Goal: Task Accomplishment & Management: Use online tool/utility

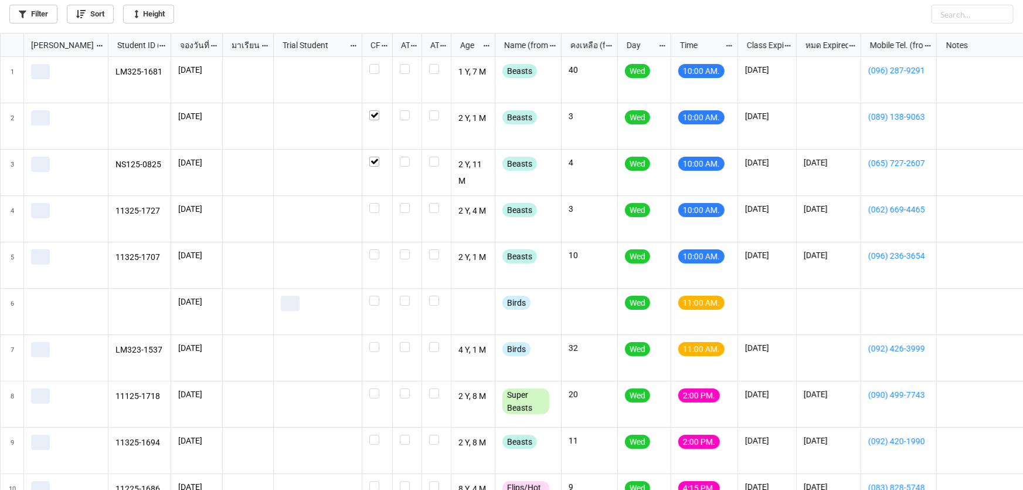
scroll to position [450, 1016]
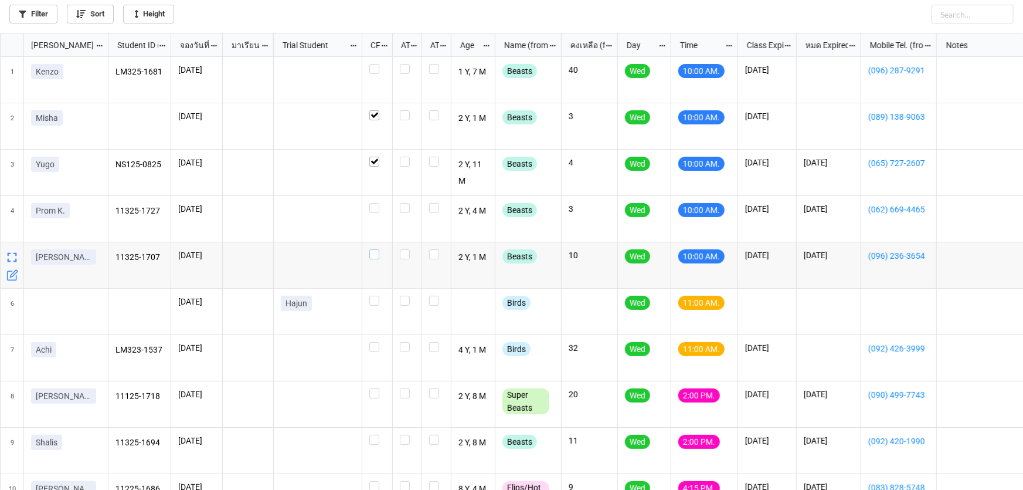
drag, startPoint x: 374, startPoint y: 256, endPoint x: 374, endPoint y: 266, distance: 10.0
click at [375, 249] on label "grid" at bounding box center [377, 249] width 16 height 0
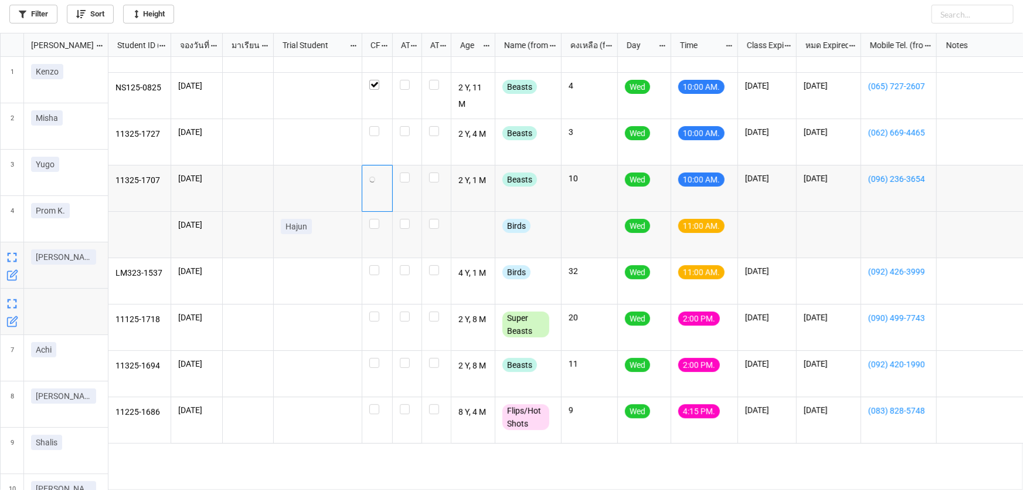
scroll to position [106, 0]
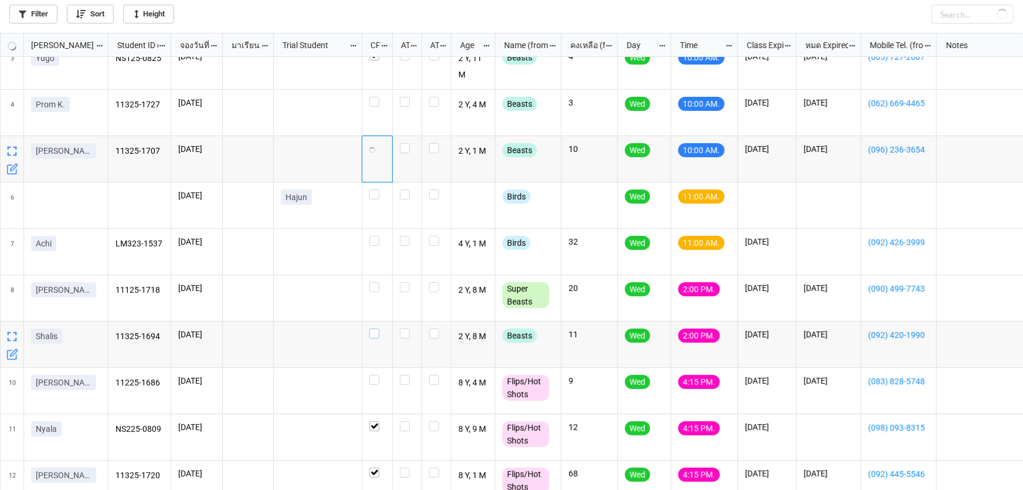
click at [375, 328] on label "grid" at bounding box center [377, 328] width 16 height 0
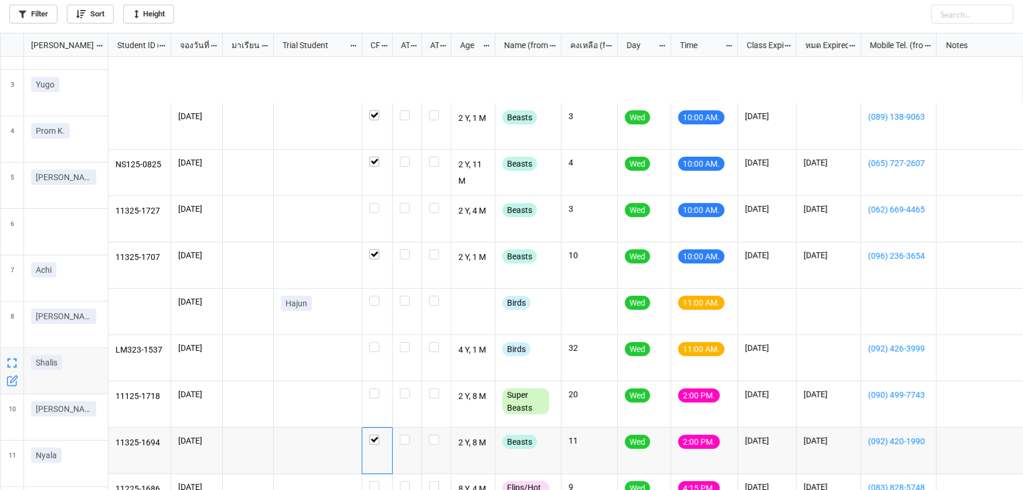
scroll to position [0, 0]
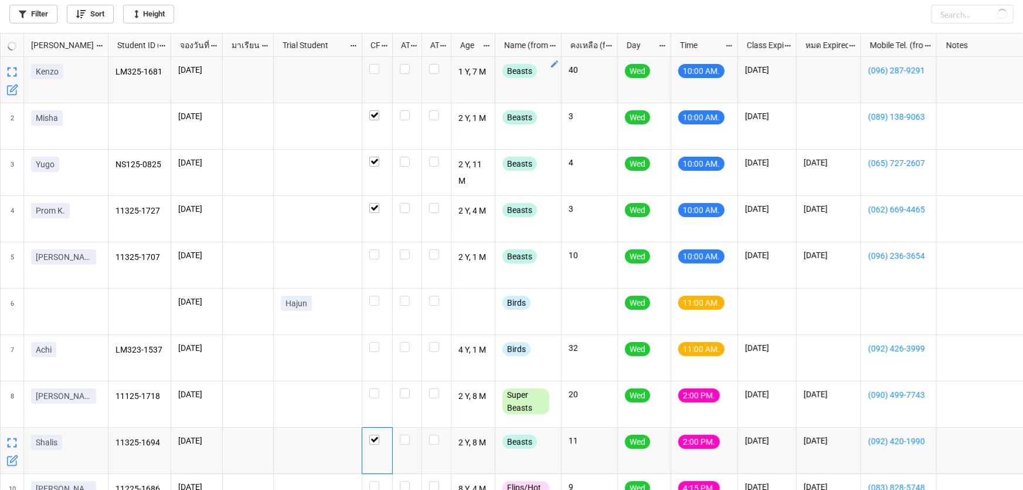
checkbox input "true"
checkbox input "false"
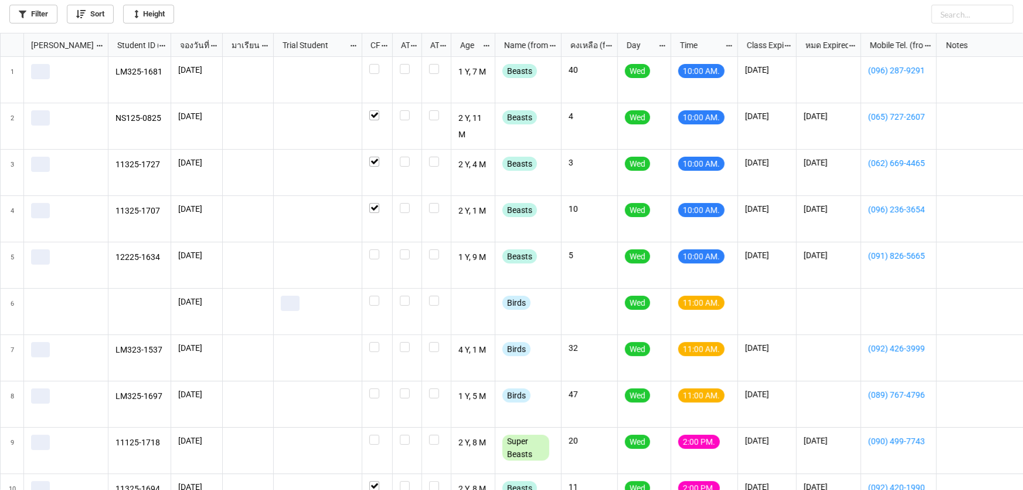
scroll to position [450, 1016]
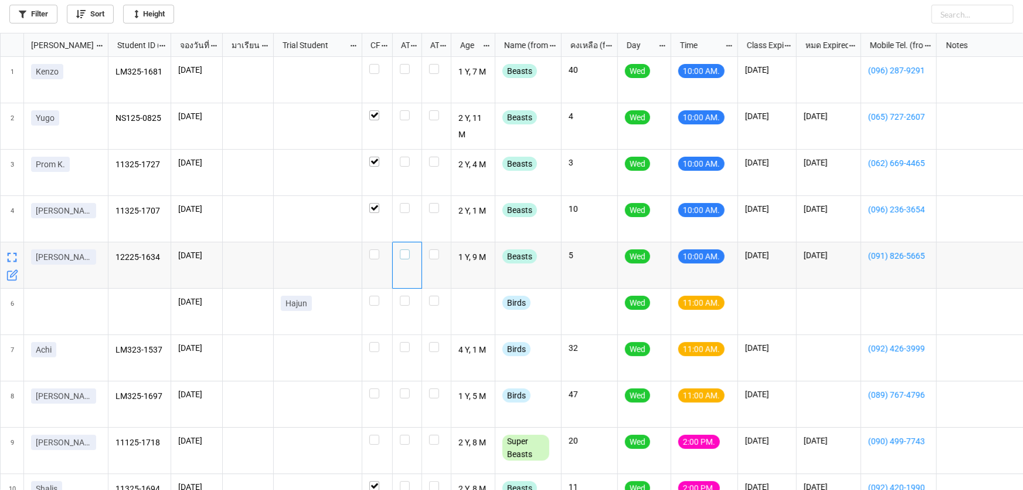
click at [404, 249] on label "grid" at bounding box center [407, 249] width 15 height 0
click at [404, 203] on label "grid" at bounding box center [407, 203] width 15 height 0
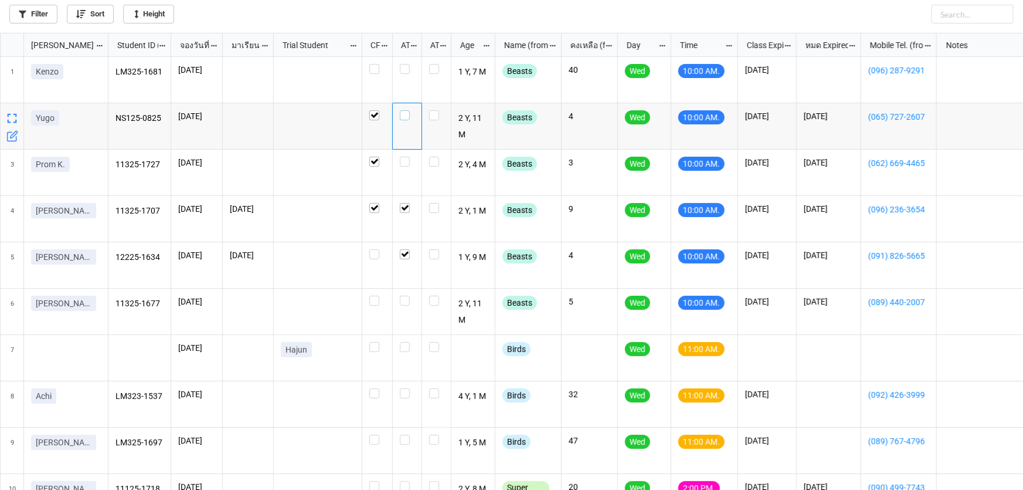
click at [405, 110] on label "grid" at bounding box center [407, 110] width 15 height 0
checkbox input "true"
click at [405, 296] on label "grid" at bounding box center [407, 296] width 15 height 0
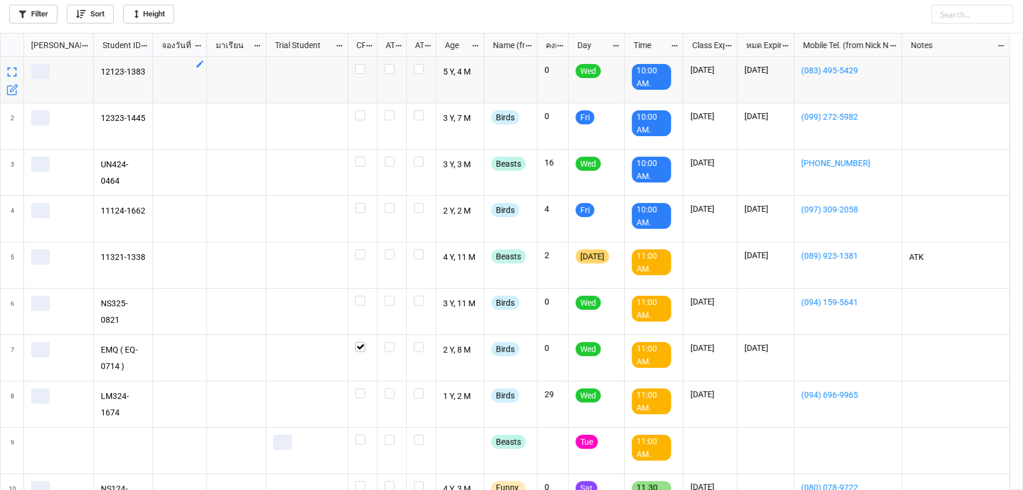
scroll to position [450, 1016]
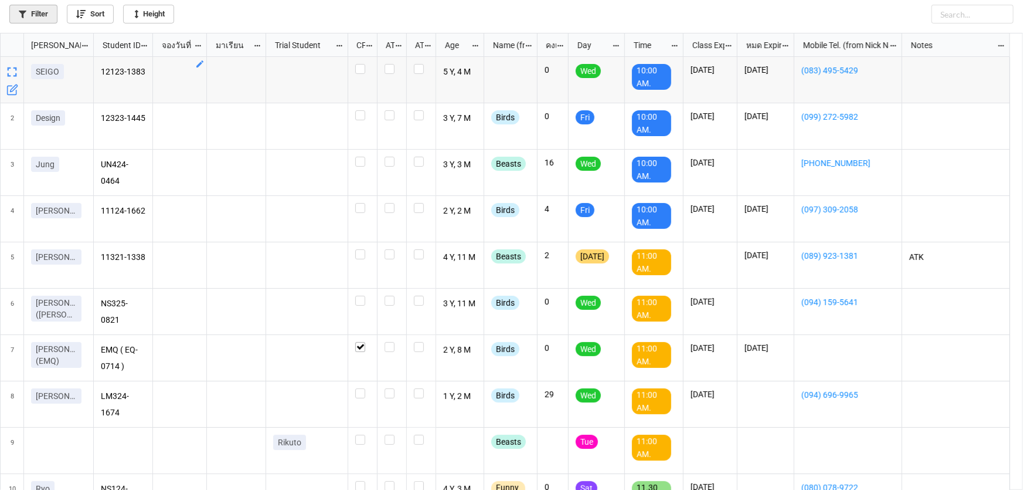
click at [42, 12] on link "Filter" at bounding box center [33, 14] width 48 height 19
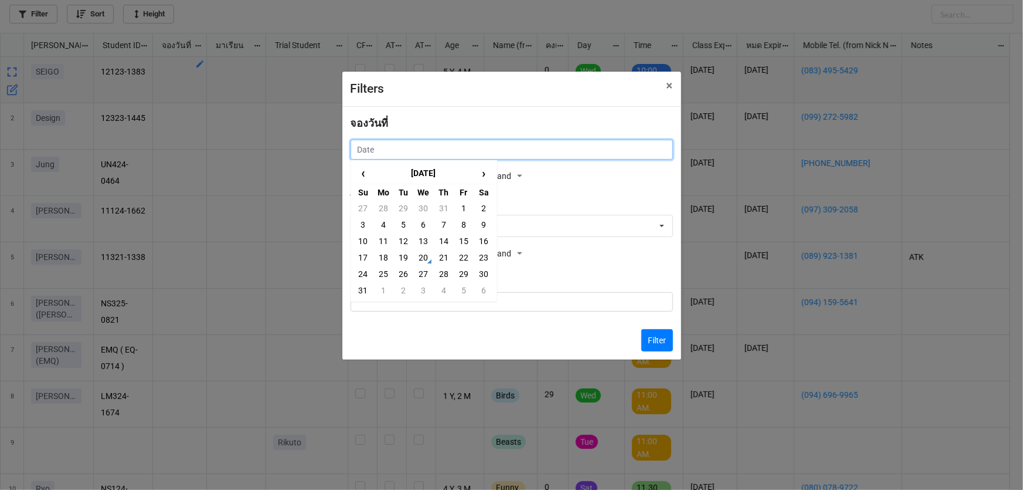
click at [433, 151] on input "text" at bounding box center [512, 150] width 322 height 20
click at [405, 259] on td "19" at bounding box center [403, 257] width 20 height 16
type input "19/8/2025"
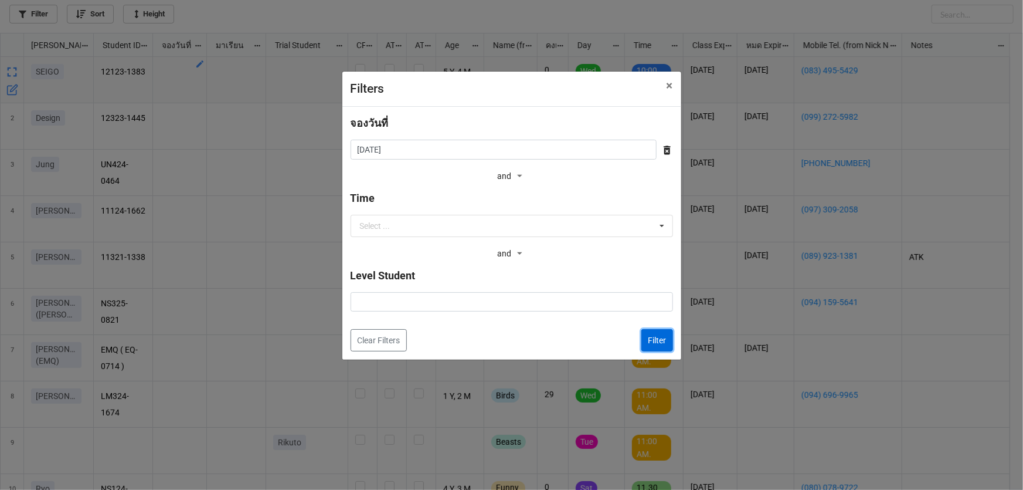
click at [663, 340] on button "Filter" at bounding box center [657, 340] width 32 height 22
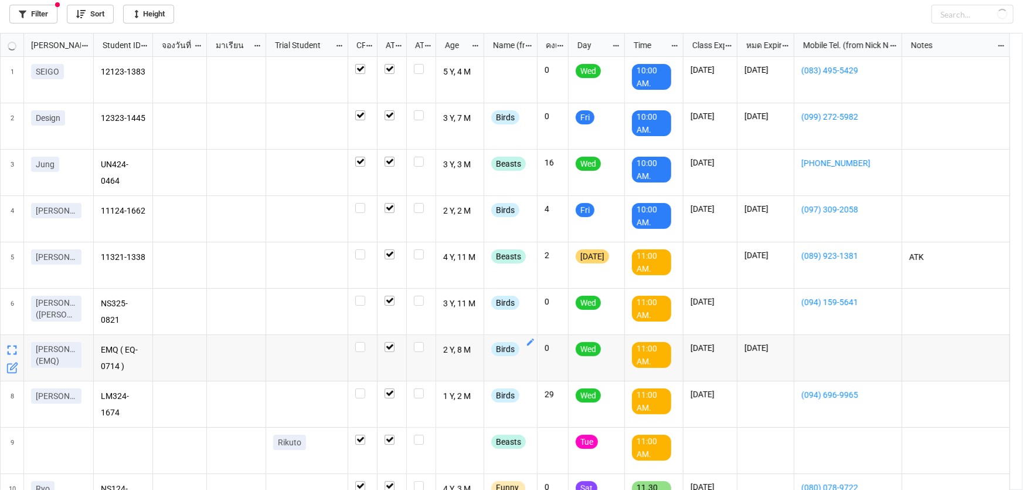
checkbox input "true"
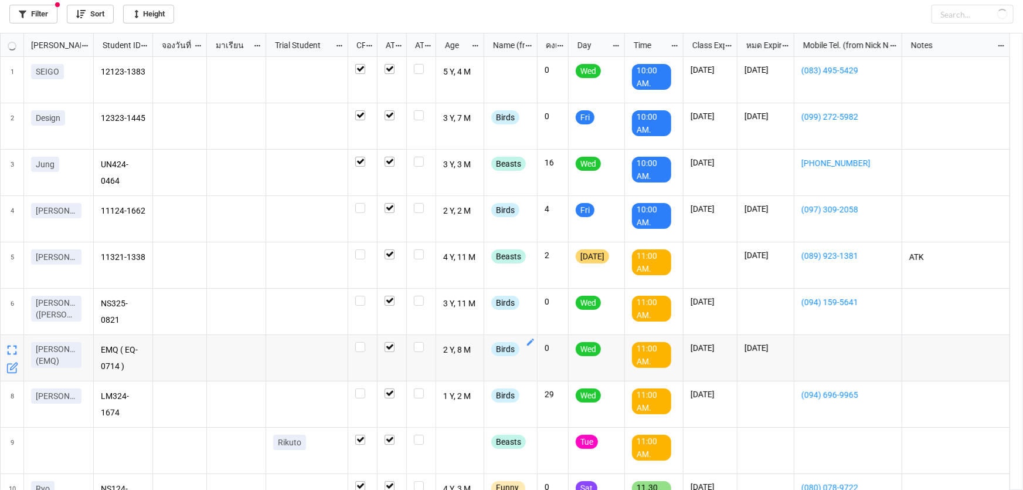
checkbox input "true"
checkbox input "false"
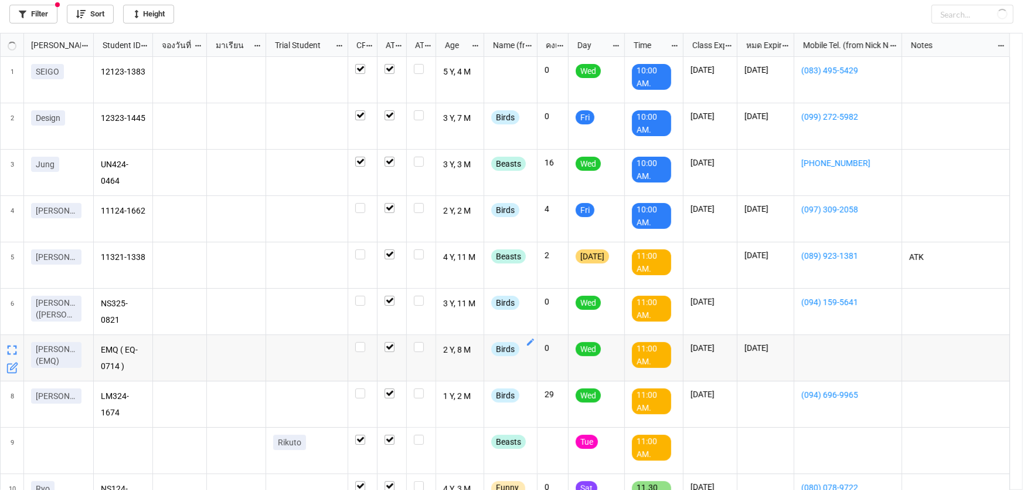
checkbox input "true"
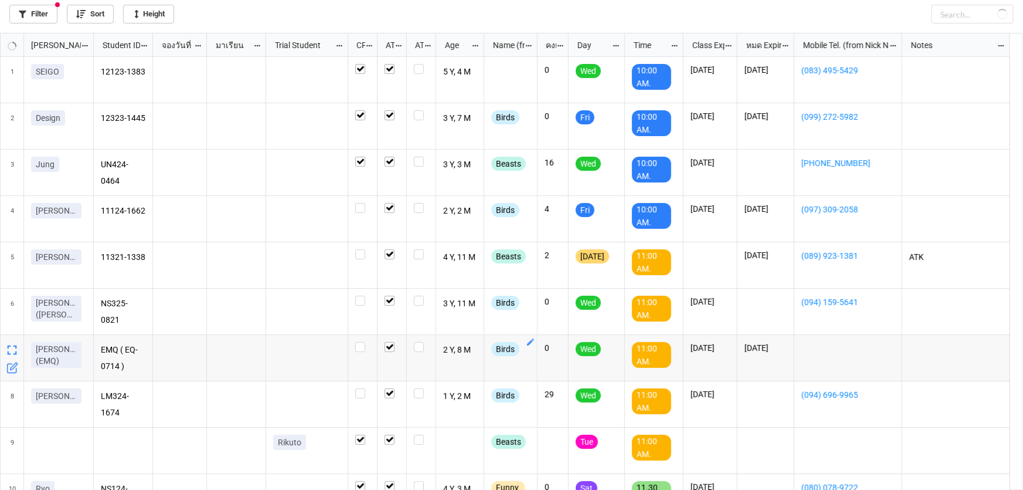
checkbox input "true"
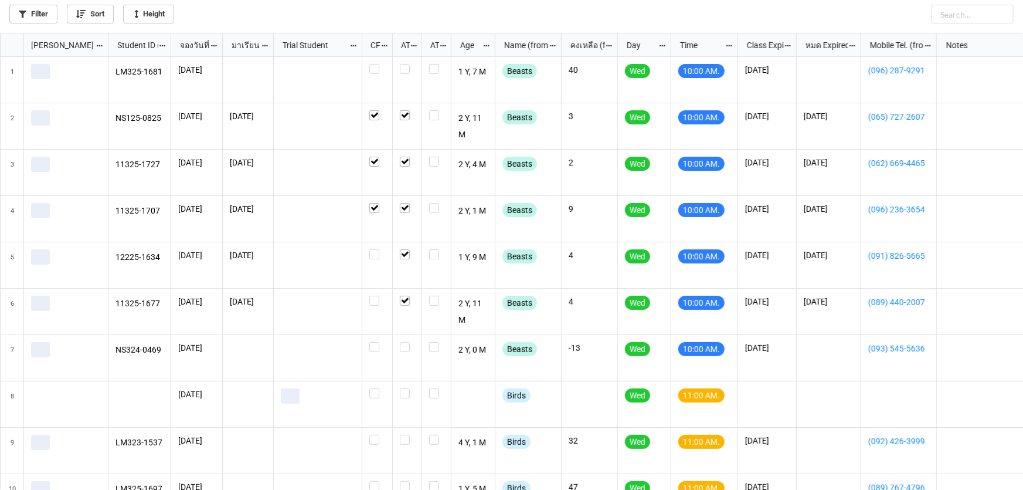
scroll to position [450, 1016]
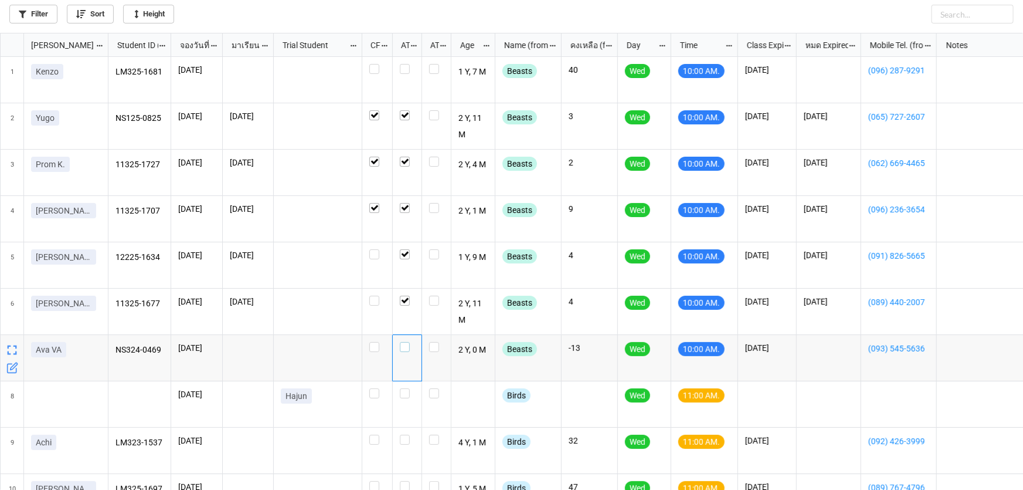
click at [403, 342] on label "grid" at bounding box center [407, 342] width 15 height 0
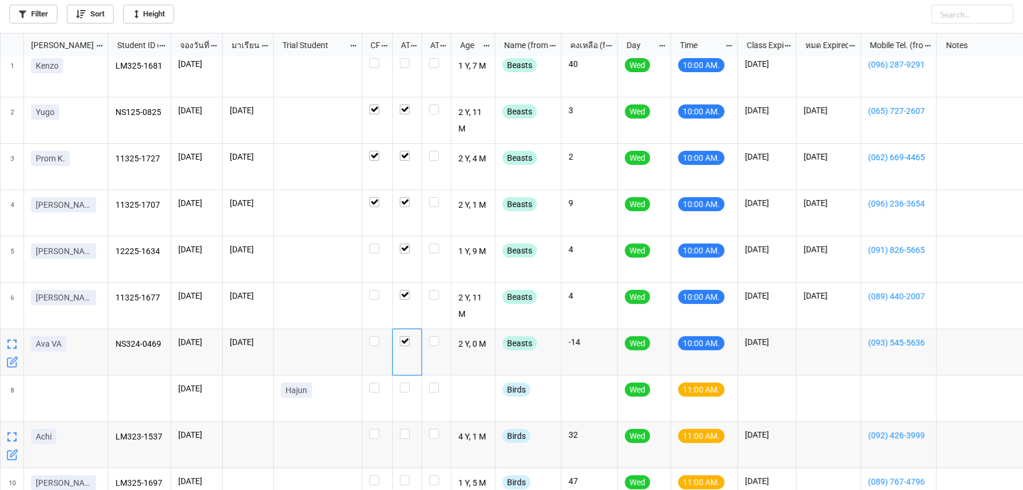
scroll to position [0, 0]
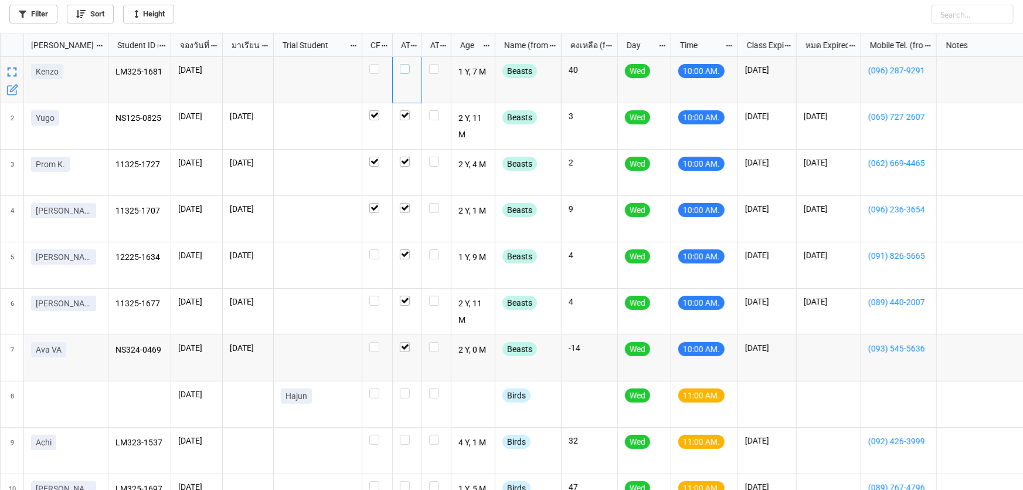
click at [403, 64] on label "grid" at bounding box center [407, 64] width 15 height 0
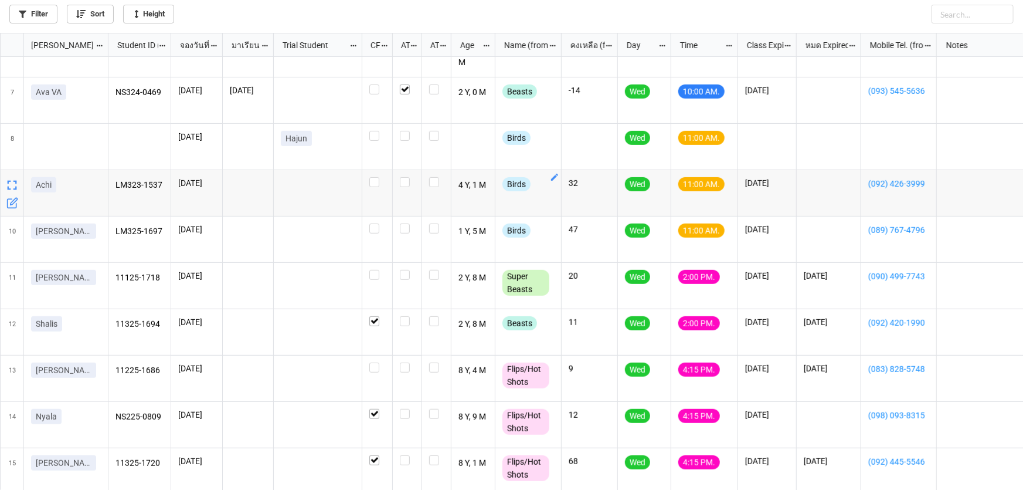
scroll to position [267, 0]
